Goal: Information Seeking & Learning: Learn about a topic

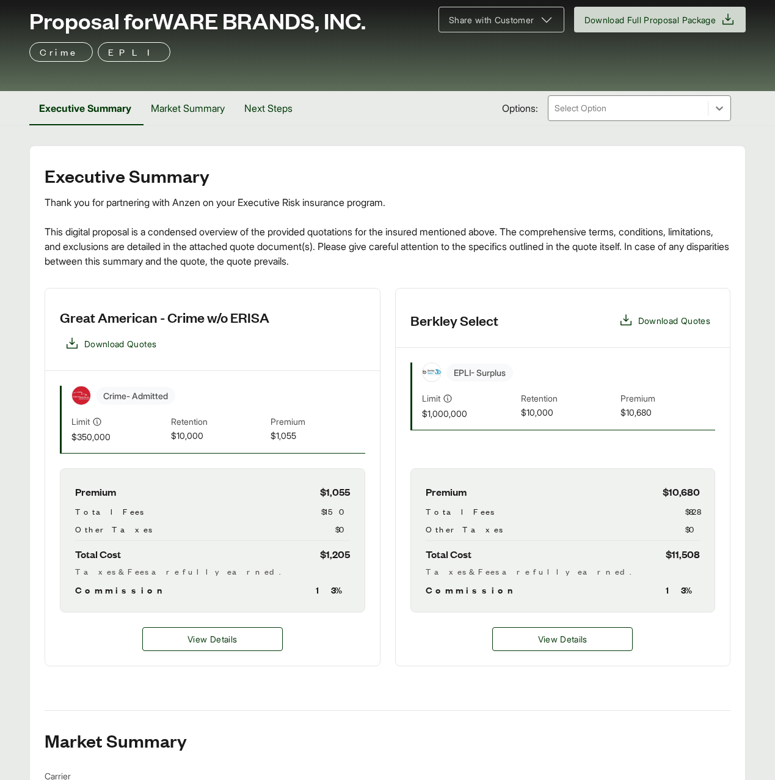
scroll to position [100, 0]
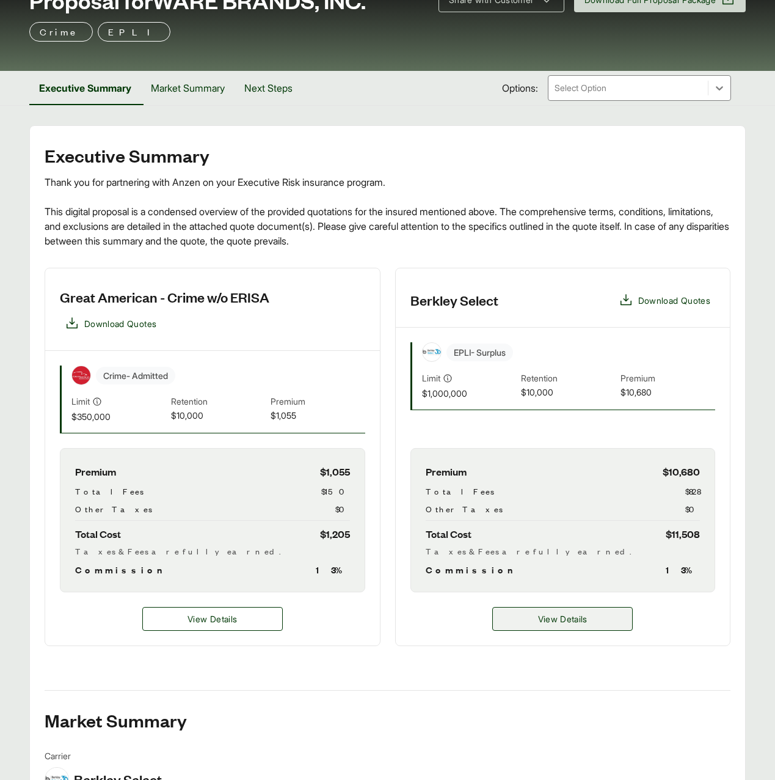
click at [544, 622] on span "View Details" at bounding box center [562, 618] width 49 height 13
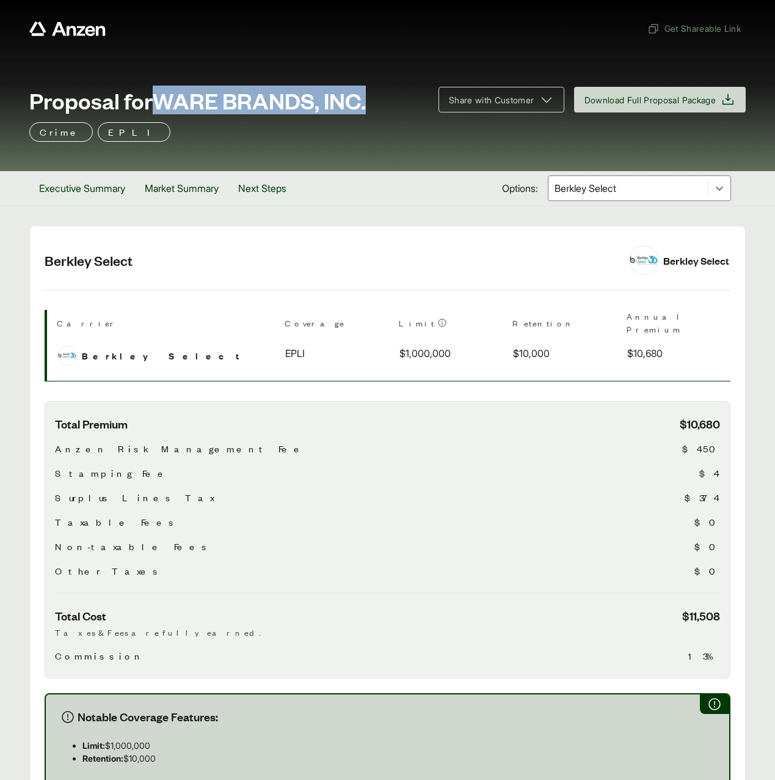
drag, startPoint x: 161, startPoint y: 101, endPoint x: 373, endPoint y: 104, distance: 211.4
click at [373, 104] on div "Proposal for WARE BRANDS, INC." at bounding box center [226, 100] width 395 height 24
copy span "WARE BRANDS, INC."
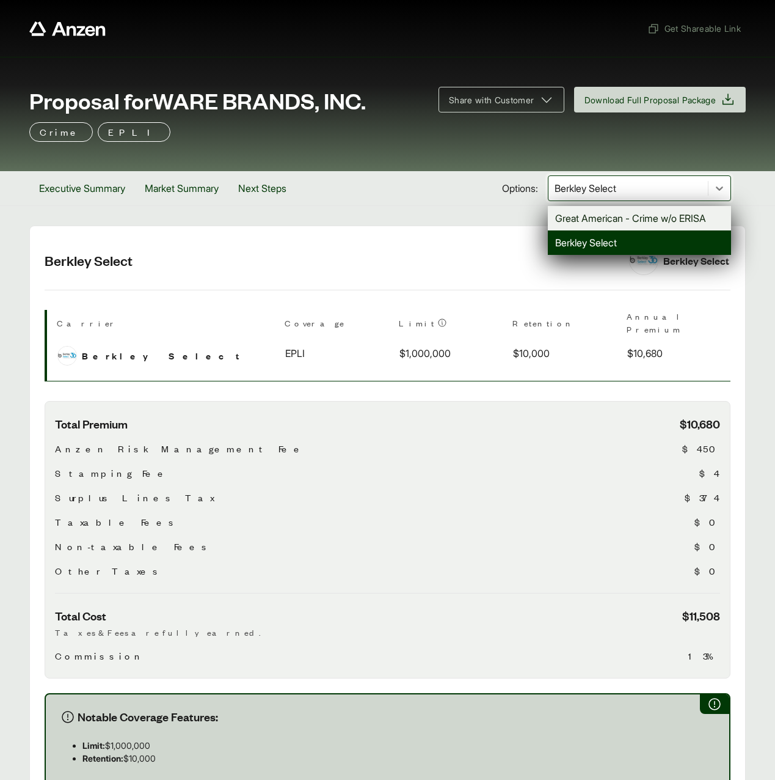
click at [593, 185] on div at bounding box center [629, 188] width 150 height 15
click at [588, 214] on div "Great American - Crime w/o ERISA" at bounding box center [639, 218] width 183 height 24
